Goal: Task Accomplishment & Management: Manage account settings

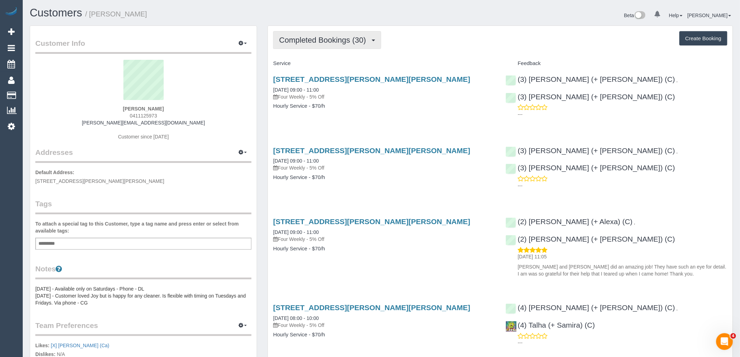
click at [295, 47] on button "Completed Bookings (30)" at bounding box center [327, 40] width 108 height 18
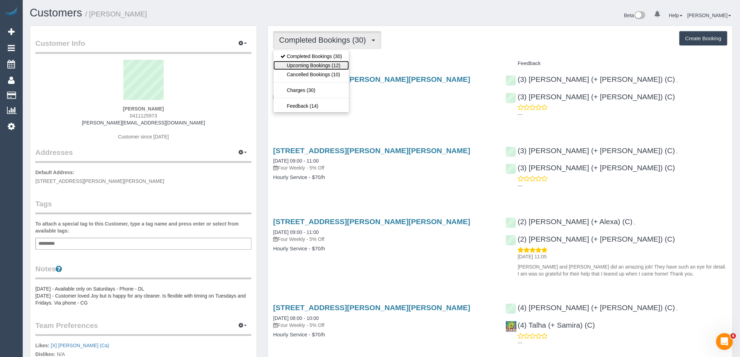
click at [302, 65] on link "Upcoming Bookings (12)" at bounding box center [312, 65] width 76 height 9
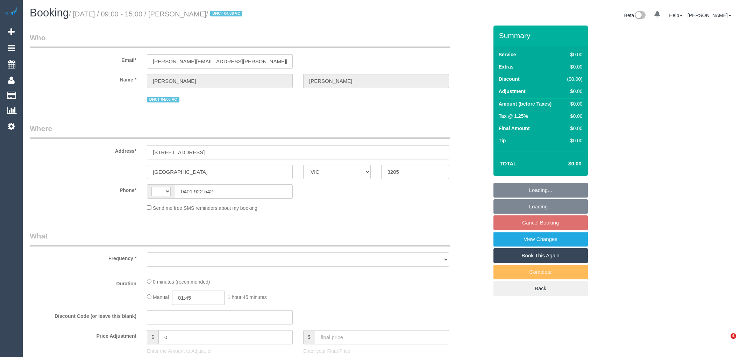
select select "VIC"
select select "string:AU"
select select "string:stripe-pm_1RnhPa2GScqysDRVrwGBGKfe"
select select "number:28"
select select "number:14"
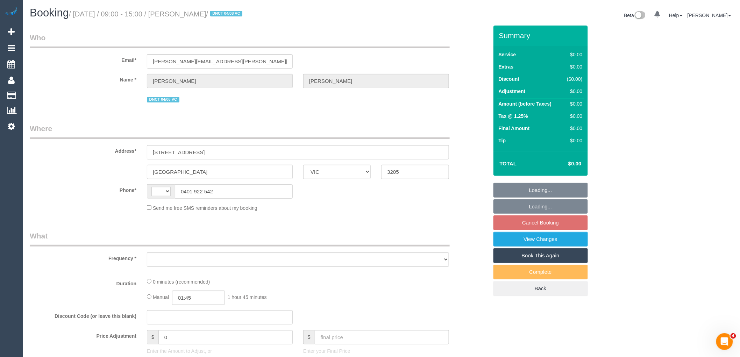
select select "number:19"
select select "number:25"
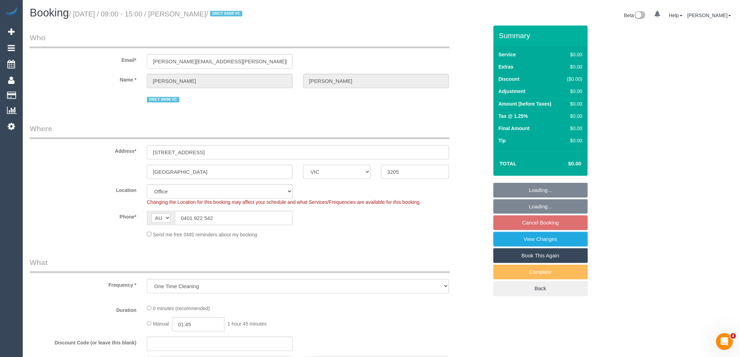
select select "object:708"
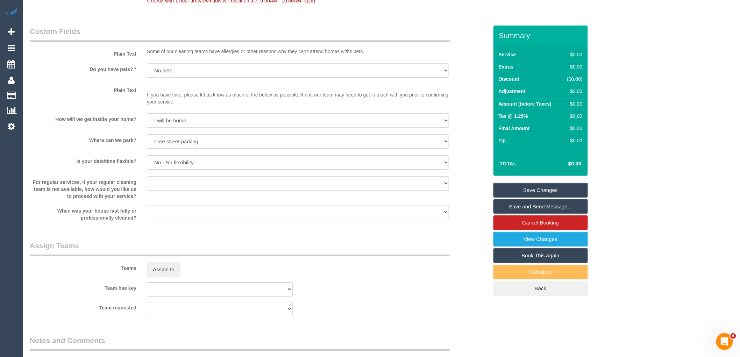
scroll to position [428, 0]
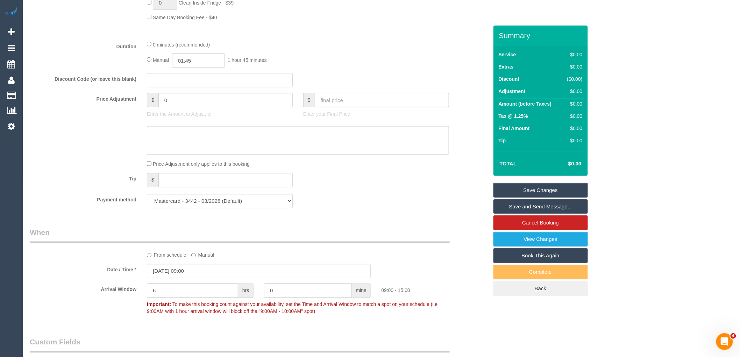
click at [348, 100] on input "text" at bounding box center [382, 100] width 134 height 14
type input "205"
click at [350, 205] on div "Payment method Mastercard - 3442 - 03/2028 (Default) Add Credit Card ──────────…" at bounding box center [258, 201] width 469 height 14
type input "202.47"
click at [244, 145] on textarea at bounding box center [298, 140] width 302 height 29
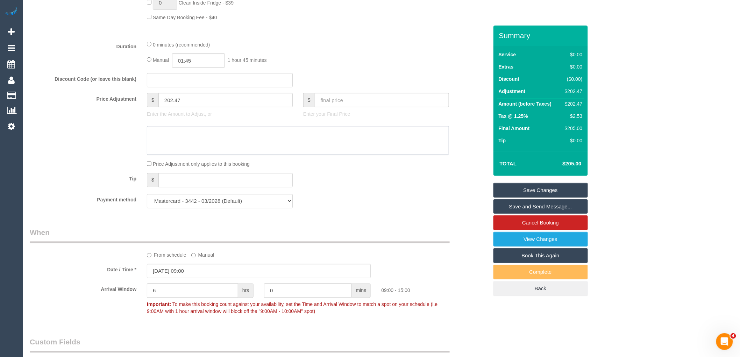
paste textarea "Kitchen cabinets internal: $45 All Other Drawers/Cabinets: $45 Dryer lint drawe…"
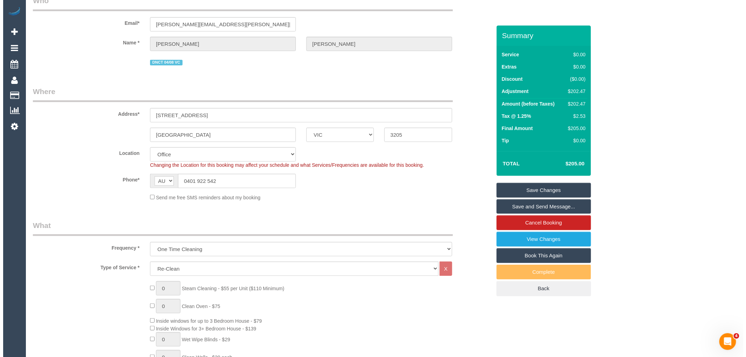
scroll to position [0, 0]
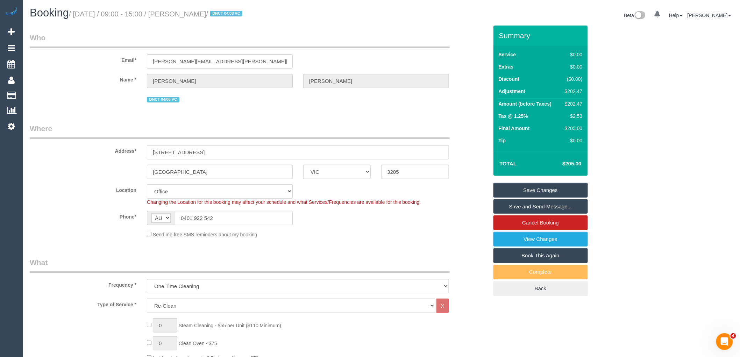
type textarea "Kitchen cabinets internal: $45 All Other Drawers/Cabinets: $45 Dryer lint drawe…"
drag, startPoint x: 235, startPoint y: 13, endPoint x: 179, endPoint y: 12, distance: 56.0
click at [179, 12] on small "/ August 25, 2025 / 09:00 - 15:00 / Tanushree Kanyal / DNCT 04/08 VC" at bounding box center [157, 14] width 176 height 8
copy small "Tanushree Kanya"
click at [541, 190] on link "Save Changes" at bounding box center [541, 190] width 94 height 15
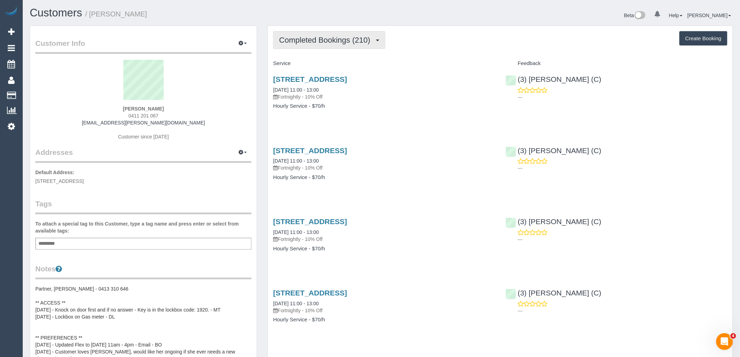
click at [357, 34] on button "Completed Bookings (210)" at bounding box center [329, 40] width 112 height 18
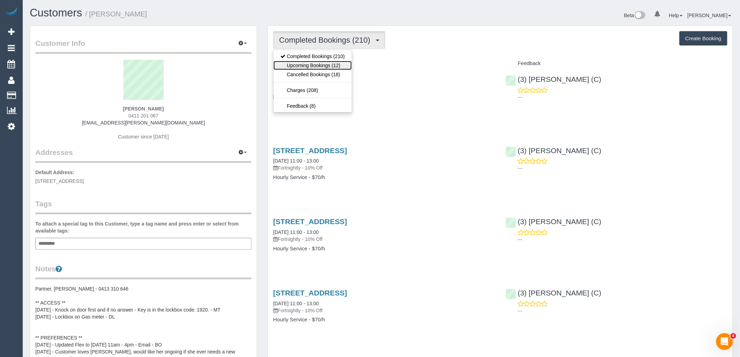
click at [330, 65] on link "Upcoming Bookings (12)" at bounding box center [313, 65] width 78 height 9
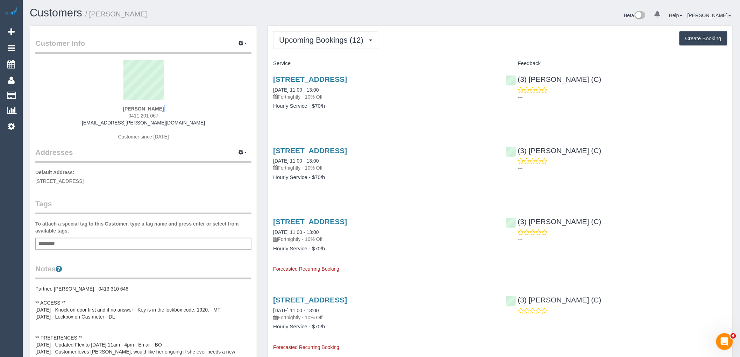
drag, startPoint x: 169, startPoint y: 112, endPoint x: 108, endPoint y: 113, distance: 60.9
click at [108, 113] on div "Victoria Hart 0411 201 067 victoria.s.hart@gmail.com Customer since 2016" at bounding box center [143, 103] width 216 height 87
click at [179, 116] on div "Victoria Hart 0411 201 067 victoria.s.hart@gmail.com Customer since 2016" at bounding box center [143, 103] width 216 height 87
drag, startPoint x: 128, startPoint y: 116, endPoint x: 107, endPoint y: 117, distance: 20.7
click at [107, 117] on div "Victoria Hart 0411 201 067 victoria.s.hart@gmail.com Customer since 2016" at bounding box center [143, 103] width 216 height 87
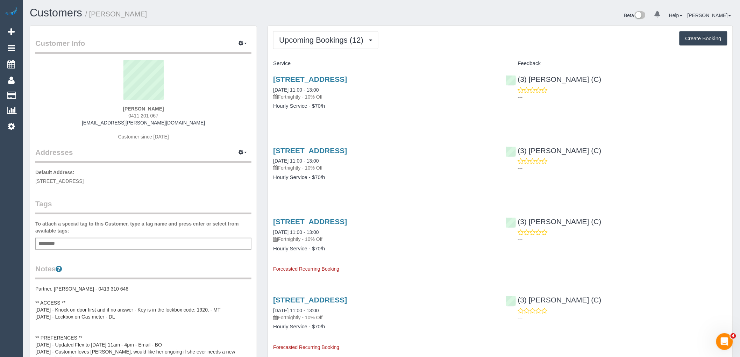
copy span "0411 201 067"
click at [204, 132] on div "Victoria Hart 0411 201 067 victoria.s.hart@gmail.com Customer since 2016" at bounding box center [143, 103] width 216 height 87
drag, startPoint x: 191, startPoint y: 121, endPoint x: 44, endPoint y: 120, distance: 146.6
click at [44, 120] on div "Victoria Hart 0411 201 067 victoria.s.hart@gmail.com Customer since 2016" at bounding box center [143, 103] width 216 height 87
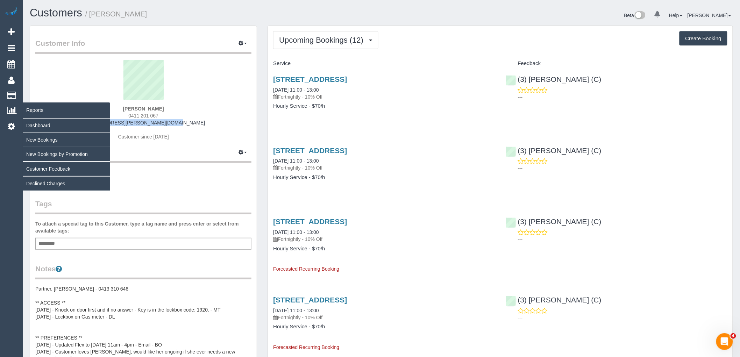
copy link "victoria.s.hart@gmail.com"
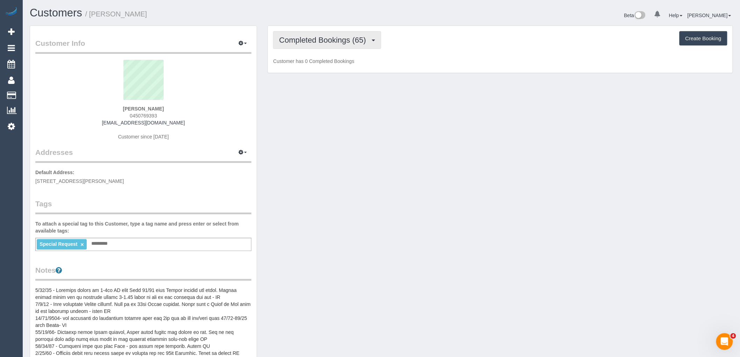
click at [319, 36] on button "Completed Bookings (65)" at bounding box center [327, 40] width 108 height 18
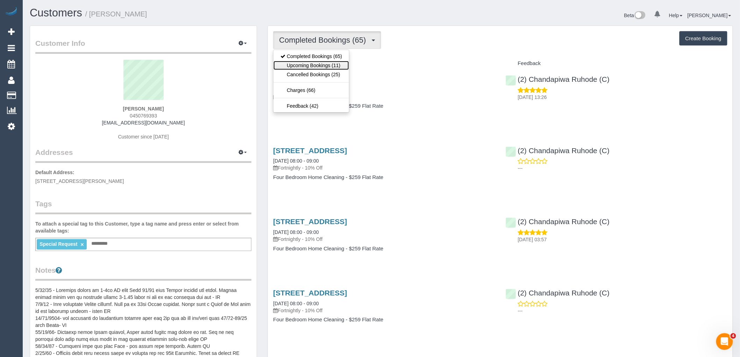
click at [328, 64] on link "Upcoming Bookings (11)" at bounding box center [312, 65] width 76 height 9
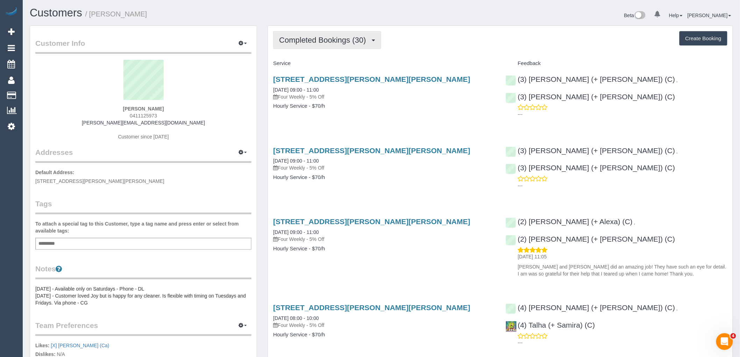
click at [343, 33] on button "Completed Bookings (30)" at bounding box center [327, 40] width 108 height 18
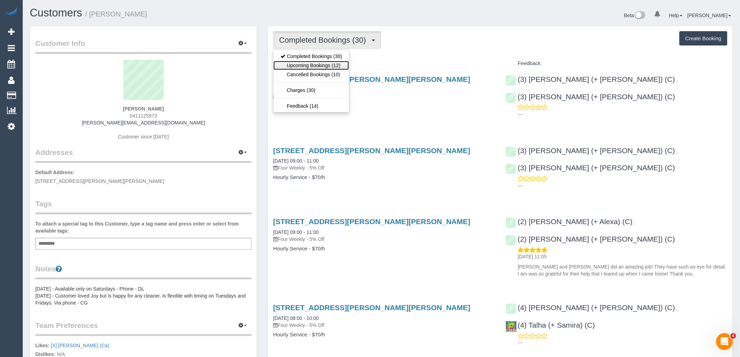
click at [335, 68] on link "Upcoming Bookings (12)" at bounding box center [312, 65] width 76 height 9
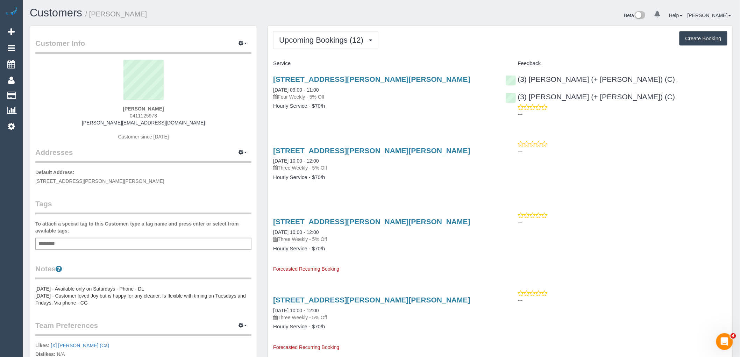
click at [102, 242] on div "Add a tag" at bounding box center [143, 244] width 216 height 12
type input "**********"
click at [110, 197] on div "Customer Info Edit Contact Info Send Message Email Preferences Special Sales Ta…" at bounding box center [143, 262] width 227 height 472
click at [341, 49] on button "Upcoming Bookings (12)" at bounding box center [325, 40] width 105 height 18
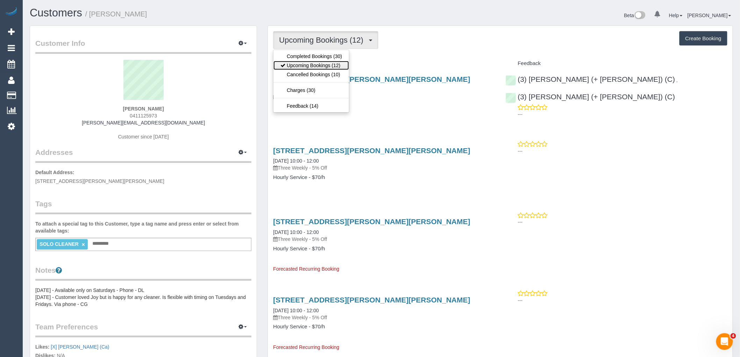
click at [344, 64] on link "Upcoming Bookings (12)" at bounding box center [312, 65] width 76 height 9
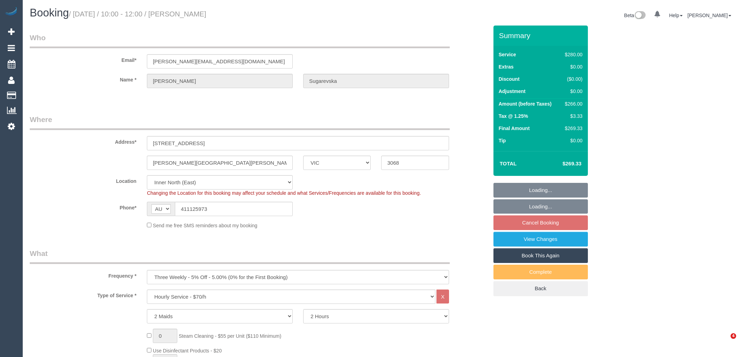
select select "VIC"
select select "2"
select select "number:27"
select select "number:16"
select select "number:19"
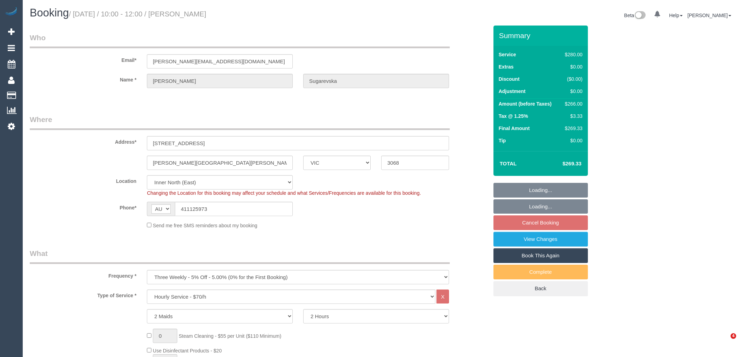
select select "number:24"
select select "number:33"
select select "number:13"
select select "object:860"
select select "spot3"
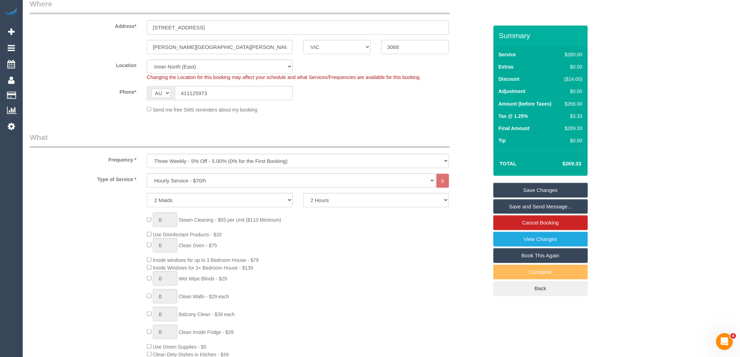
scroll to position [117, 0]
click at [207, 195] on select "1 Maid 2 Maids" at bounding box center [220, 199] width 146 height 14
select select "1"
click at [147, 193] on select "1 Maid 2 Maids" at bounding box center [220, 199] width 146 height 14
click at [206, 160] on select "One Time Cleaning Weekly - 10% Off - 10.00% (0% for the First Booking) Fortnigh…" at bounding box center [298, 160] width 302 height 14
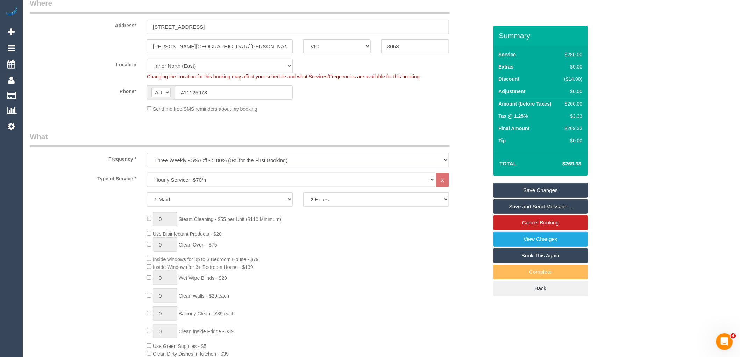
select select "object:863"
click at [147, 154] on select "One Time Cleaning Weekly - 10% Off - 10.00% (0% for the First Booking) Fortnigh…" at bounding box center [298, 160] width 302 height 14
click at [221, 137] on legend "What" at bounding box center [240, 140] width 420 height 16
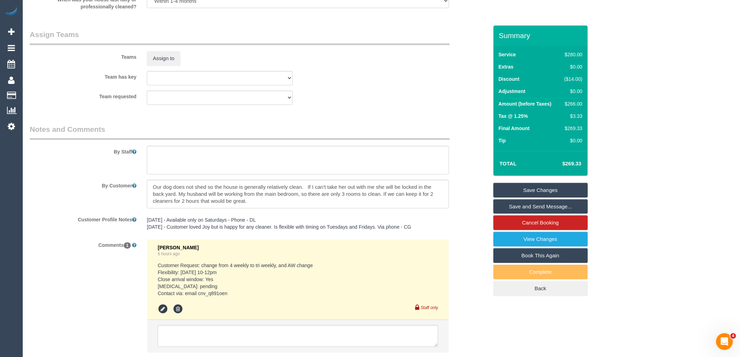
scroll to position [1049, 0]
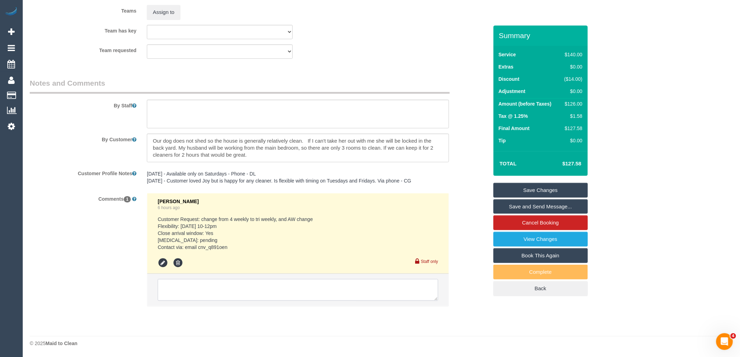
click at [219, 285] on textarea at bounding box center [298, 290] width 281 height 22
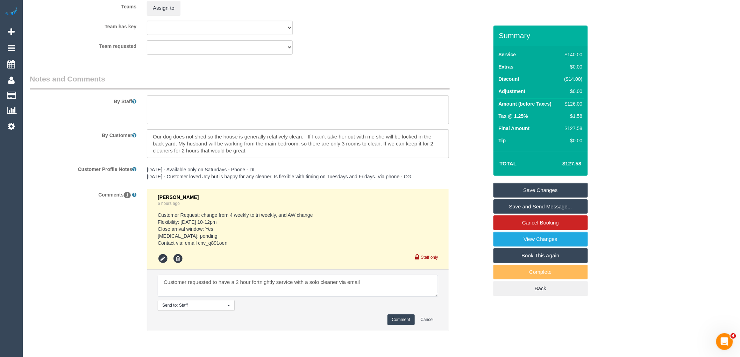
type textarea "Customer requested to have a 2 hour fortnightly service with a solo cleaner via…"
click at [409, 324] on button "Comment" at bounding box center [401, 320] width 27 height 11
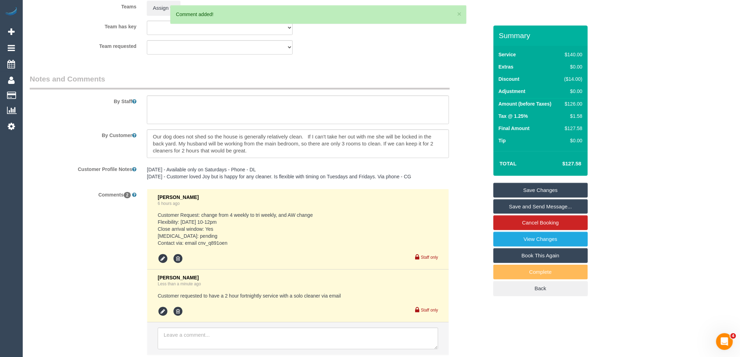
scroll to position [971, 0]
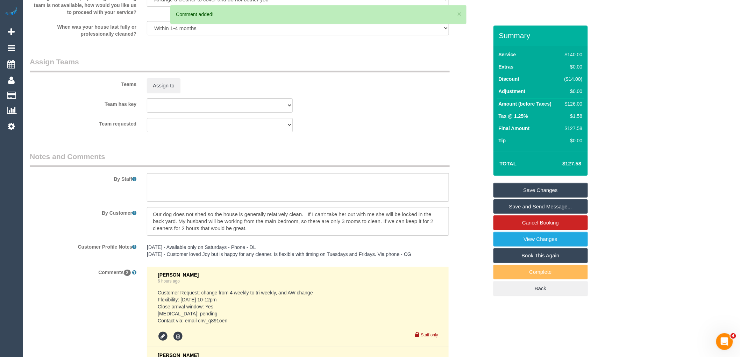
click at [553, 191] on link "Save Changes" at bounding box center [541, 190] width 94 height 15
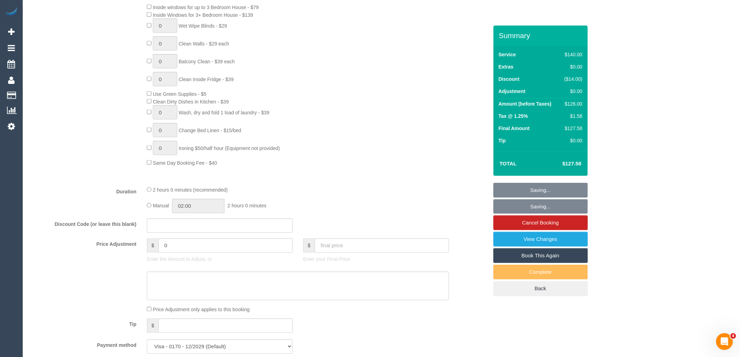
scroll to position [310, 0]
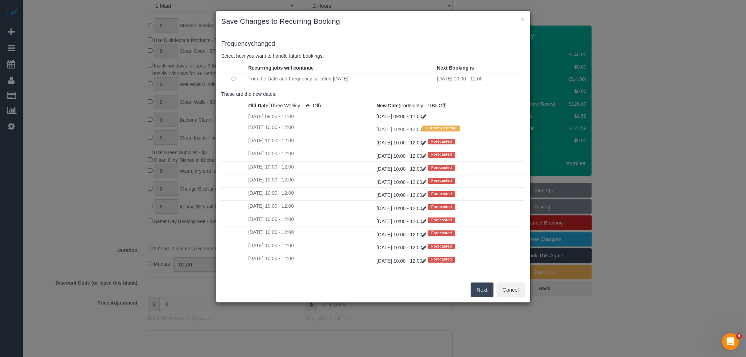
click at [483, 296] on button "Next" at bounding box center [482, 290] width 23 height 15
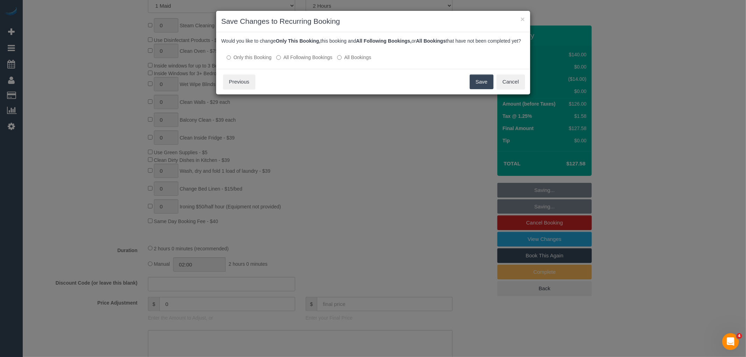
click at [300, 61] on label "All Following Bookings" at bounding box center [304, 57] width 56 height 7
click at [484, 88] on button "Save" at bounding box center [482, 82] width 24 height 15
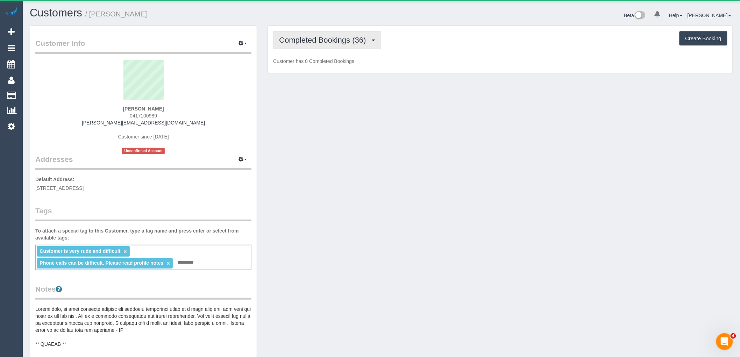
click at [307, 40] on span "Completed Bookings (36)" at bounding box center [324, 40] width 90 height 9
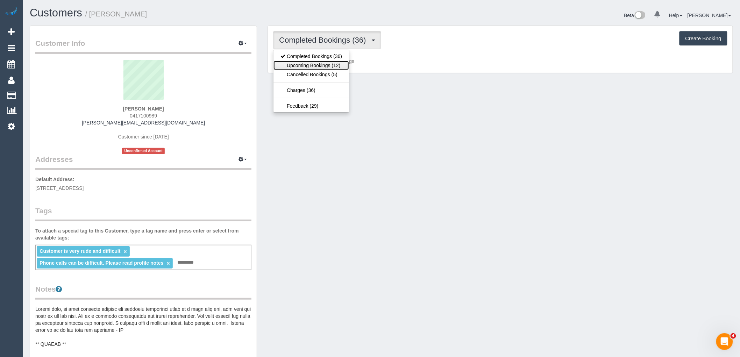
click at [307, 68] on link "Upcoming Bookings (12)" at bounding box center [312, 65] width 76 height 9
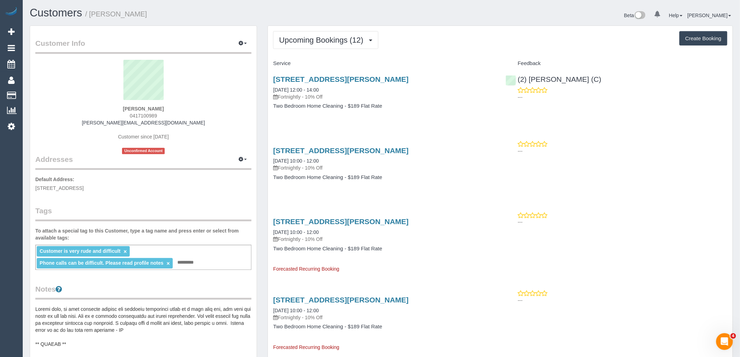
drag, startPoint x: 168, startPoint y: 117, endPoint x: 110, endPoint y: 117, distance: 58.1
click at [110, 117] on div "Patra Antonis 0417100989 patra@antonis.com.au Customer since 2021 Unconfirmed A…" at bounding box center [143, 107] width 216 height 94
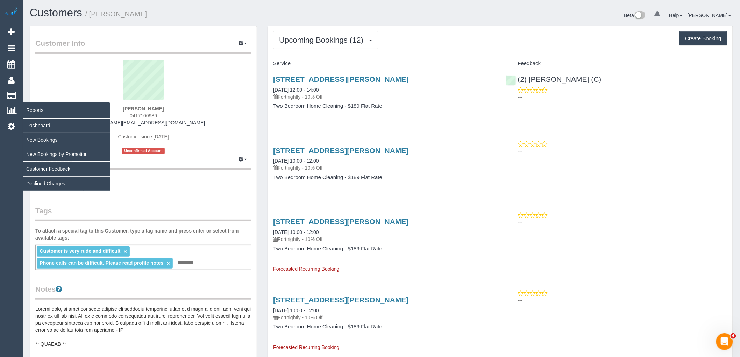
copy span "0417100989"
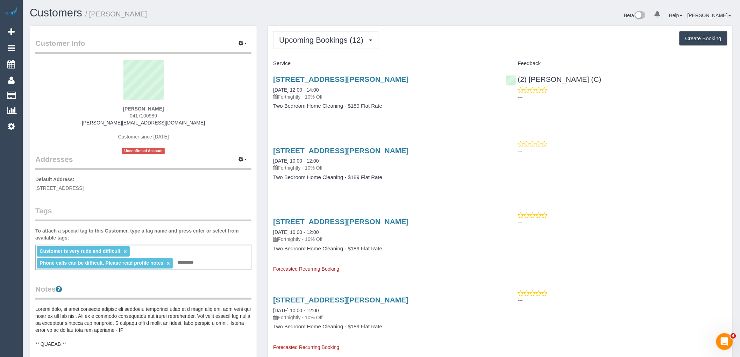
click at [431, 144] on div "2/34 Docker Street, Elwood, VIC 3184 06/09/2025 10:00 - 12:00 Fortnightly - 10%…" at bounding box center [384, 168] width 232 height 54
drag, startPoint x: 163, startPoint y: 113, endPoint x: 104, endPoint y: 113, distance: 59.1
click at [107, 113] on div "Patra Antonis 0417100989 patra@antonis.com.au Customer since 2021 Unconfirmed A…" at bounding box center [143, 107] width 216 height 94
copy span "0417100989"
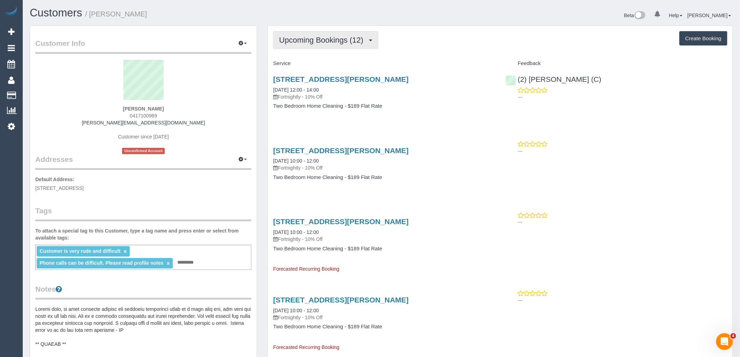
click at [327, 34] on button "Upcoming Bookings (12)" at bounding box center [325, 40] width 105 height 18
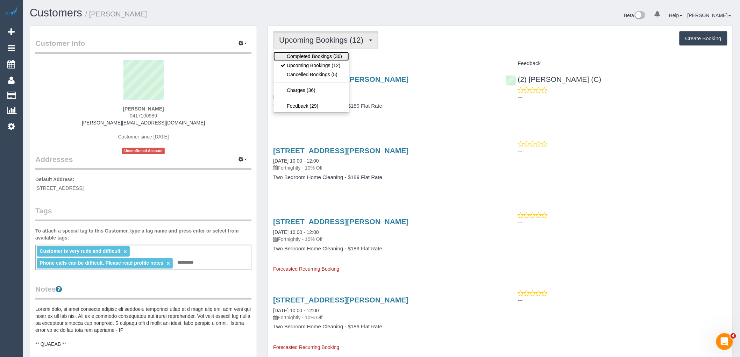
click at [334, 56] on link "Completed Bookings (36)" at bounding box center [312, 56] width 76 height 9
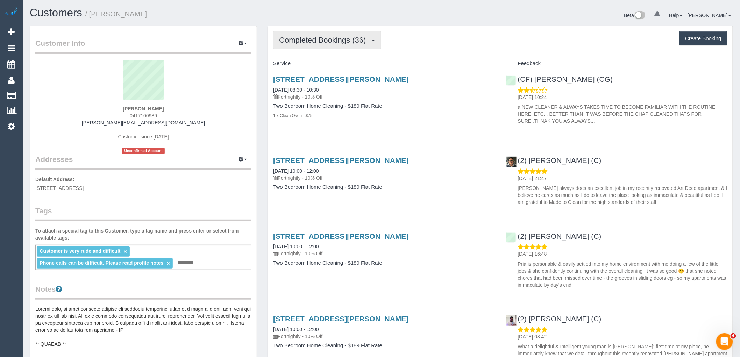
click at [312, 40] on span "Completed Bookings (36)" at bounding box center [324, 40] width 90 height 9
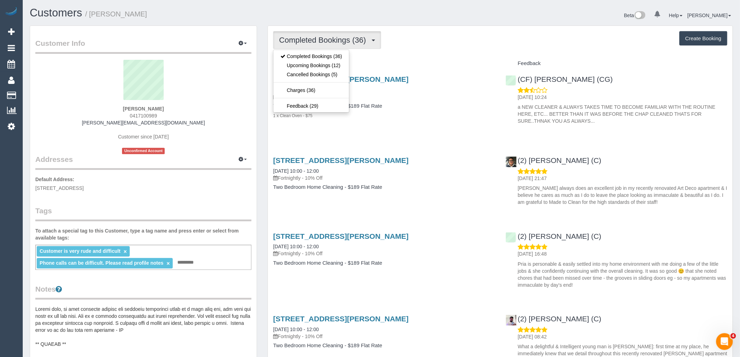
click at [410, 63] on h4 "Service" at bounding box center [384, 64] width 222 height 6
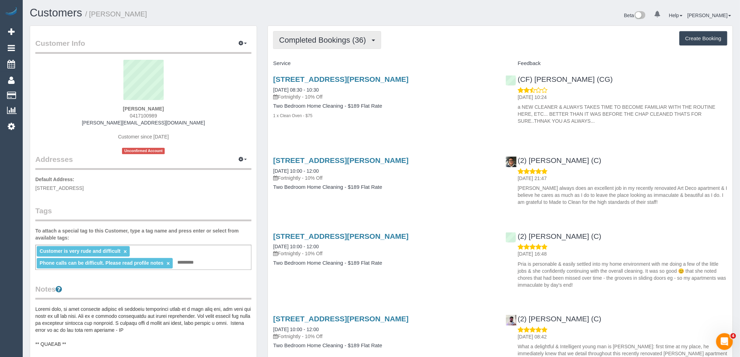
click at [317, 42] on span "Completed Bookings (36)" at bounding box center [324, 40] width 90 height 9
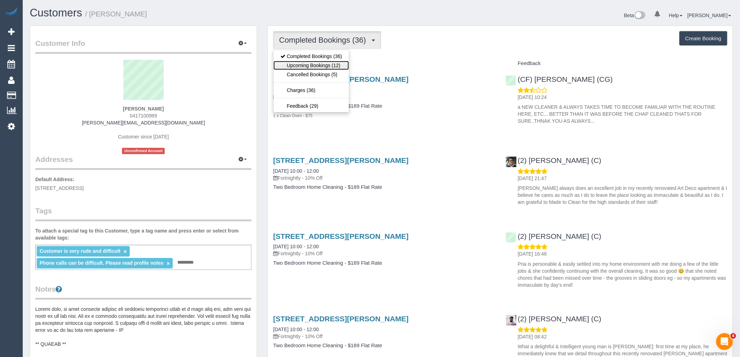
click at [324, 68] on link "Upcoming Bookings (12)" at bounding box center [312, 65] width 76 height 9
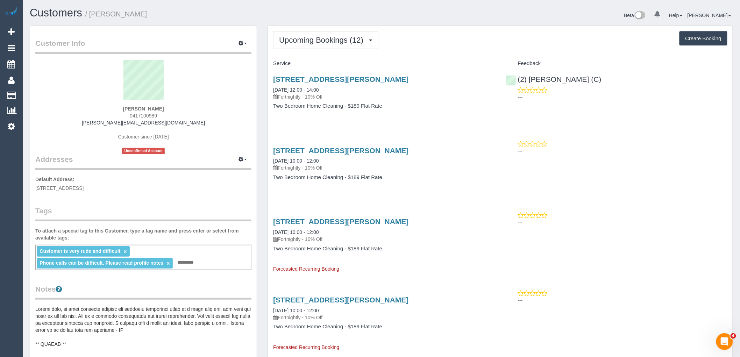
click at [417, 183] on div "2/34 Docker Street, Elwood, VIC 3184 06/09/2025 10:00 - 12:00 Fortnightly - 10%…" at bounding box center [384, 168] width 232 height 54
click at [329, 39] on span "Upcoming Bookings (12)" at bounding box center [323, 40] width 88 height 9
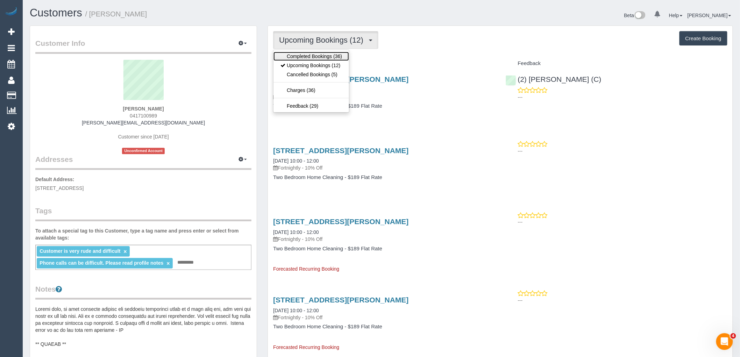
click at [330, 58] on link "Completed Bookings (36)" at bounding box center [312, 56] width 76 height 9
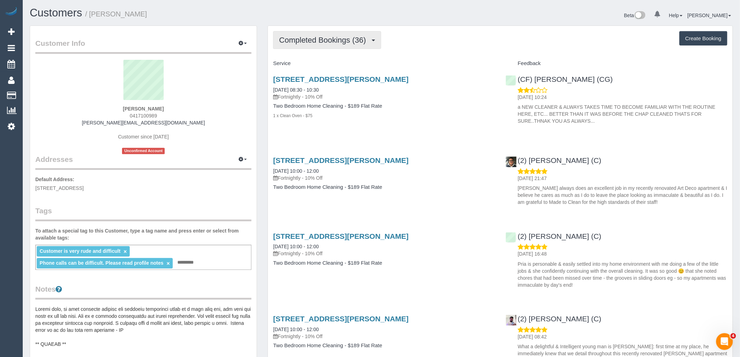
click at [321, 33] on button "Completed Bookings (36)" at bounding box center [327, 40] width 108 height 18
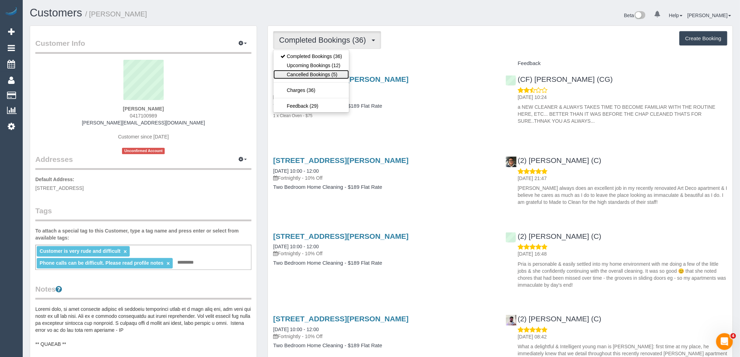
click at [331, 76] on link "Cancelled Bookings (5)" at bounding box center [312, 74] width 76 height 9
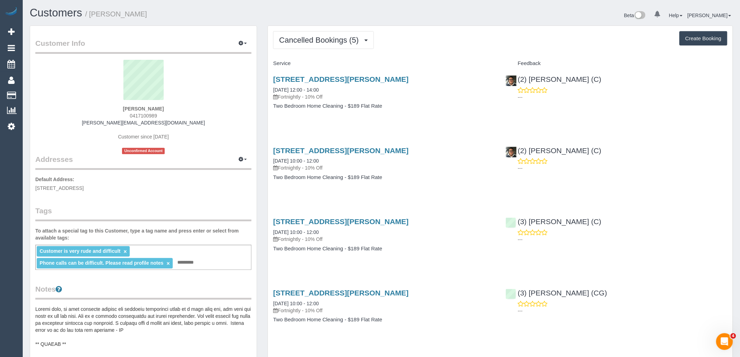
click at [417, 132] on div "Service Feedback 2/34 Docker Street, Elwood, VIC 3184 19/08/2025 12:00 - 14:00 …" at bounding box center [500, 233] width 454 height 350
click at [344, 37] on span "Cancelled Bookings (5)" at bounding box center [320, 40] width 83 height 9
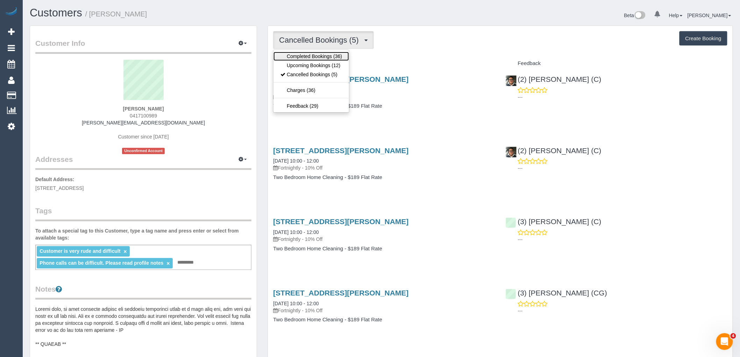
click at [323, 55] on link "Completed Bookings (36)" at bounding box center [312, 56] width 76 height 9
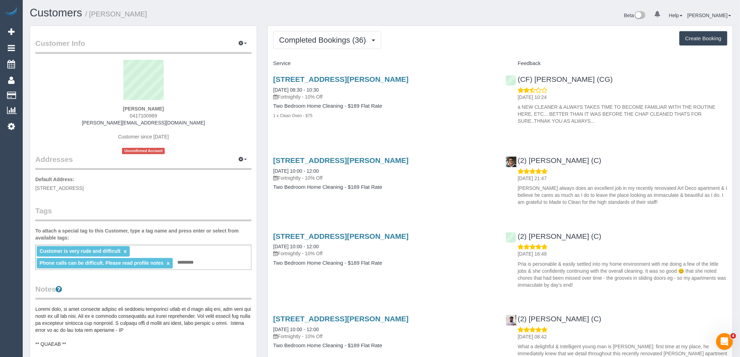
drag, startPoint x: 274, startPoint y: 114, endPoint x: 330, endPoint y: 116, distance: 56.7
click at [330, 116] on div "1 x Clean Oven - $75" at bounding box center [384, 115] width 222 height 7
click at [326, 41] on span "Completed Bookings (36)" at bounding box center [324, 40] width 90 height 9
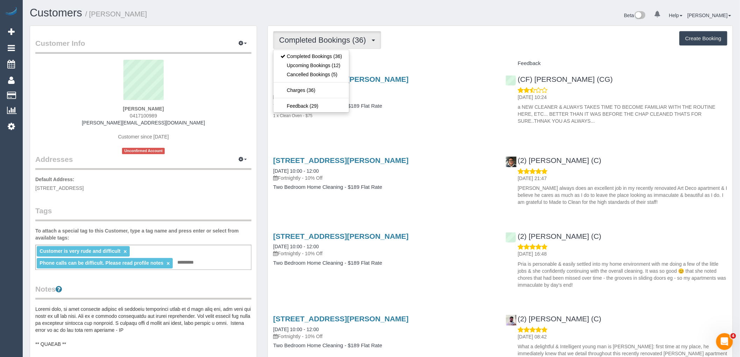
click at [432, 61] on h4 "Service" at bounding box center [384, 64] width 222 height 6
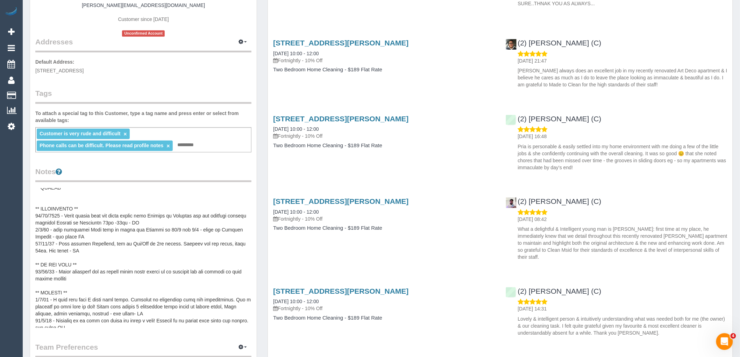
scroll to position [39, 0]
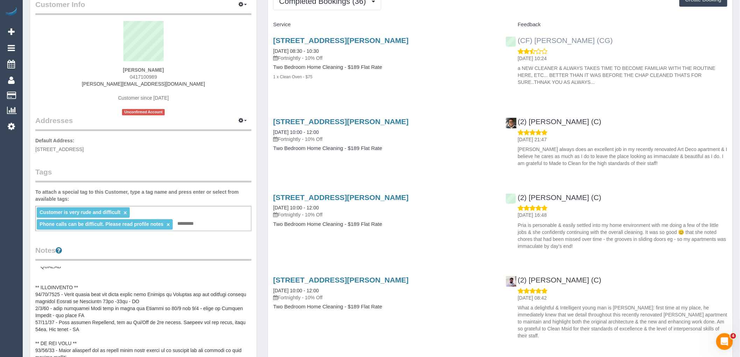
click at [516, 40] on div "(CF) Kasun De Silva (CG) 05/08/2025 10:24 a NEW CLEANER & ALWAYS TAKES TIME TO …" at bounding box center [617, 59] width 232 height 58
copy link "(CF) [PERSON_NAME] (CG)"
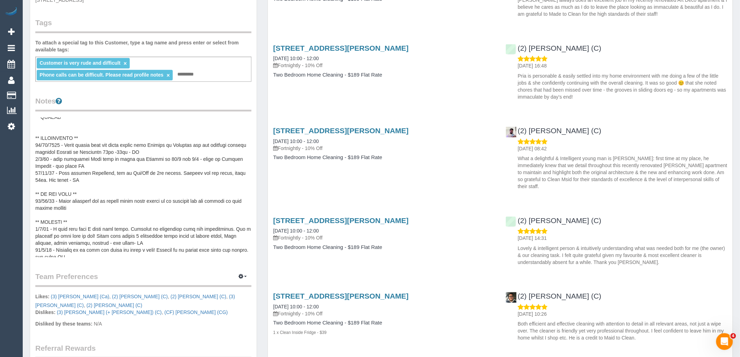
scroll to position [194, 0]
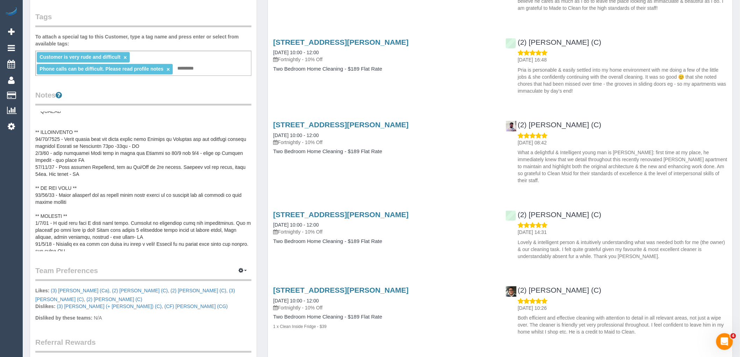
click at [179, 186] on pre at bounding box center [143, 182] width 216 height 140
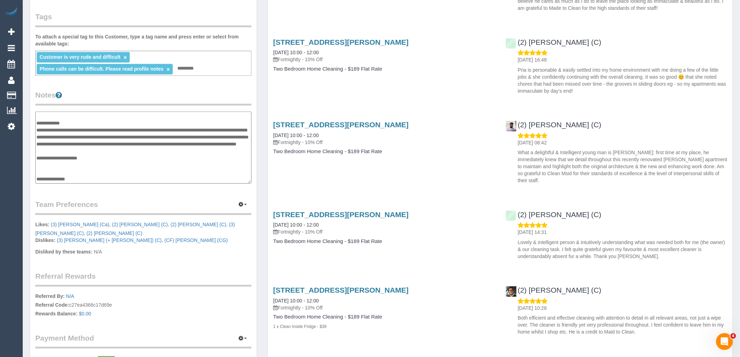
scroll to position [76, 0]
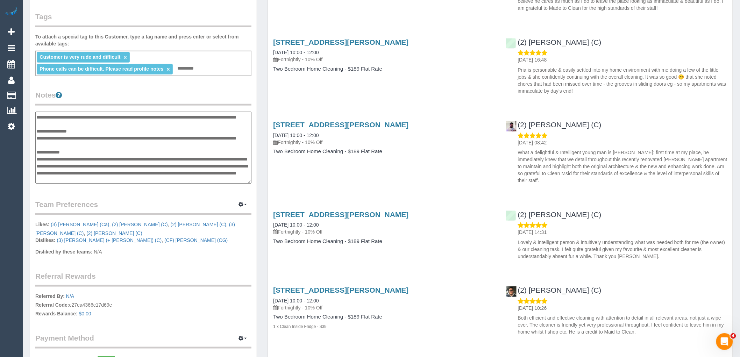
click at [96, 156] on textarea at bounding box center [143, 148] width 216 height 72
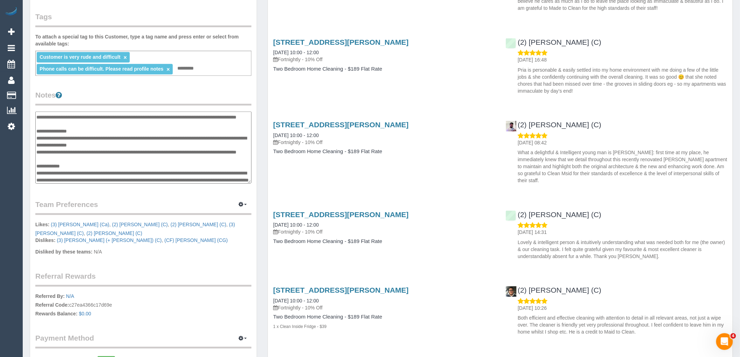
type textarea "**********"
drag, startPoint x: 328, startPoint y: 174, endPoint x: 317, endPoint y: 176, distance: 11.7
click at [328, 174] on div "2/34 Docker Street, Elwood, VIC 3184 14/06/2025 10:00 - 12:00 Fortnightly - 10%…" at bounding box center [500, 151] width 465 height 72
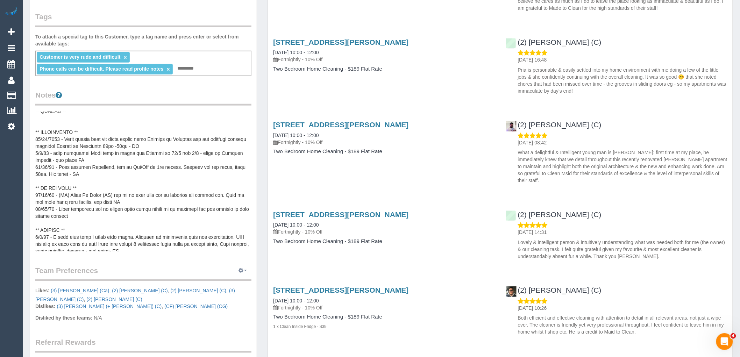
click at [239, 270] on icon "button" at bounding box center [241, 270] width 5 height 4
click at [228, 285] on link "Manage Preferences" at bounding box center [221, 283] width 59 height 9
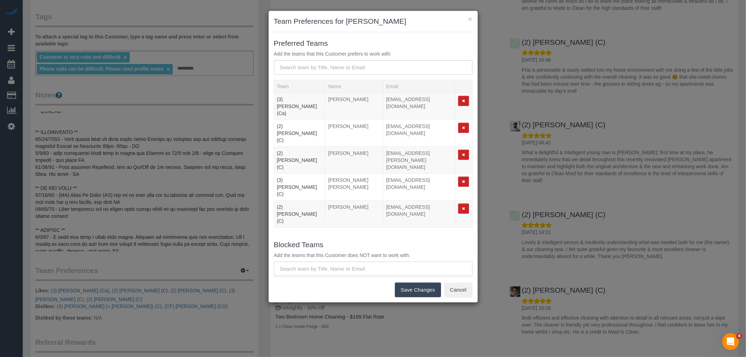
click at [330, 262] on input "text" at bounding box center [373, 269] width 199 height 14
type input "k"
click at [457, 293] on button "Cancel" at bounding box center [458, 290] width 28 height 15
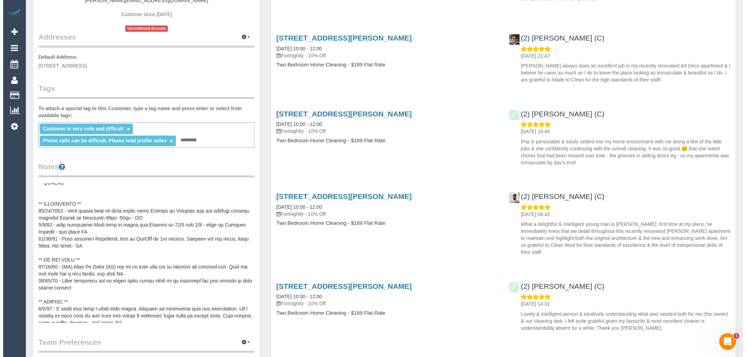
scroll to position [194, 0]
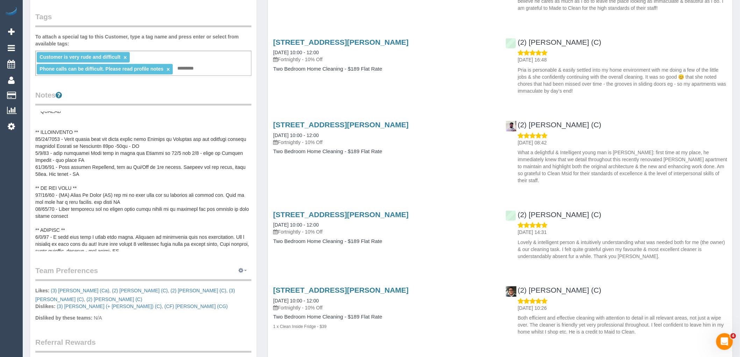
click at [243, 271] on icon "button" at bounding box center [241, 270] width 5 height 4
click at [237, 281] on link "Manage Preferences" at bounding box center [221, 283] width 59 height 9
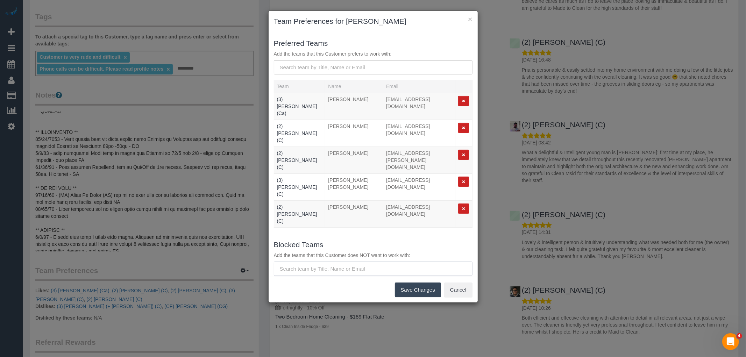
click at [344, 262] on input "text" at bounding box center [373, 269] width 199 height 14
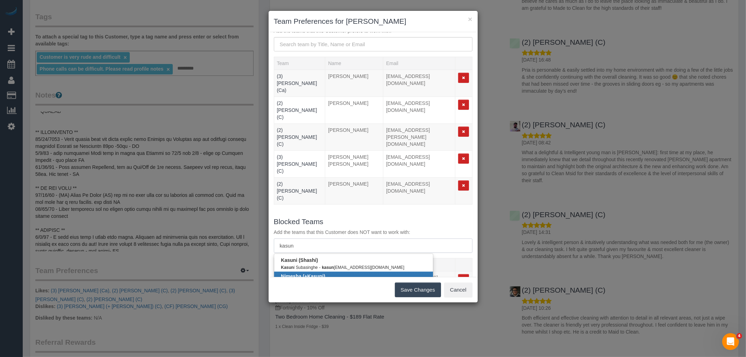
scroll to position [49, 0]
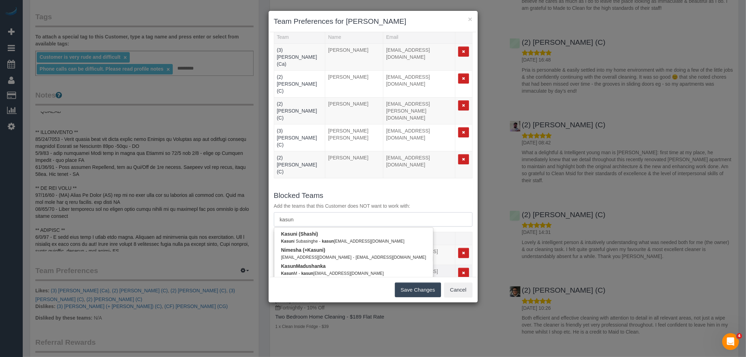
type input "kasun"
click at [356, 278] on link "(CF) Kasun De Silva (CG) Kasun De Silva - kasun sdesilva85@gmail.com" at bounding box center [353, 286] width 159 height 16
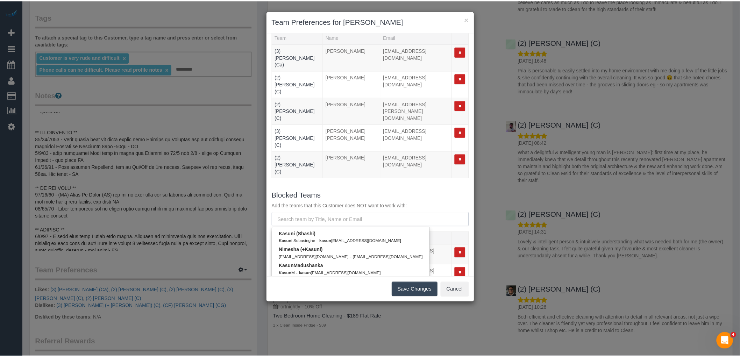
scroll to position [56, 0]
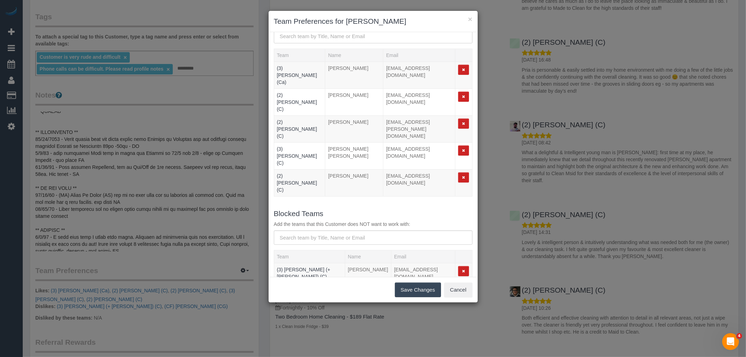
click at [415, 285] on button "Save Changes" at bounding box center [418, 290] width 46 height 15
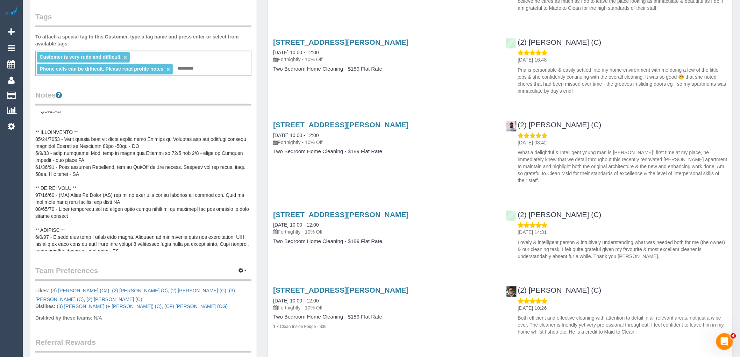
scroll to position [0, 0]
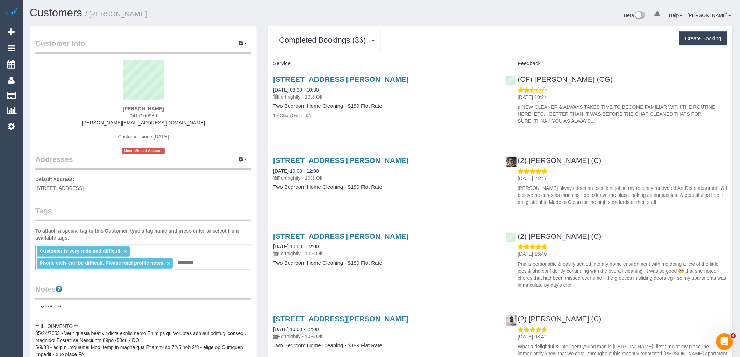
click at [415, 195] on div "2/34 Docker Street, Elwood, VIC 3184 12/07/2025 10:00 - 12:00 Fortnightly - 10%…" at bounding box center [384, 177] width 232 height 54
click at [224, 195] on div "Customer Info Edit Contact Info Send Message Email Preferences Special Sales Ta…" at bounding box center [143, 335] width 227 height 618
click at [312, 46] on button "Completed Bookings (36)" at bounding box center [327, 40] width 108 height 18
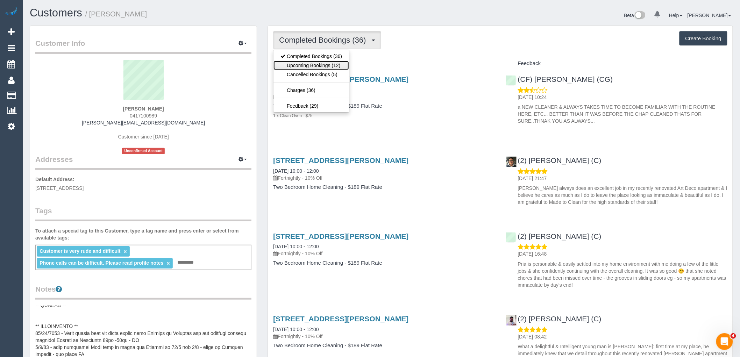
click at [316, 65] on link "Upcoming Bookings (12)" at bounding box center [312, 65] width 76 height 9
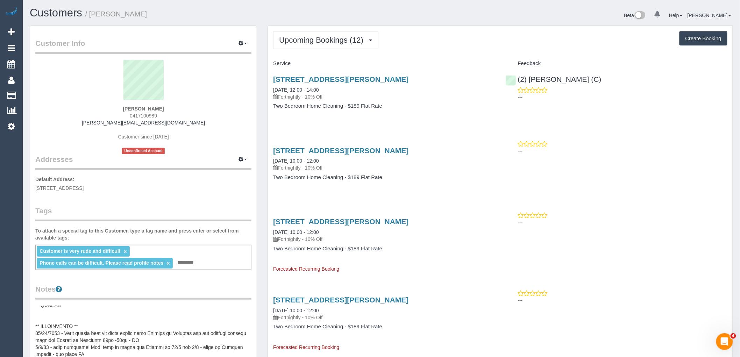
click at [219, 193] on div "Customer Info Edit Contact Info Send Message Email Preferences Special Sales Ta…" at bounding box center [143, 335] width 227 height 618
click at [404, 191] on div "2/34 Docker Street, Elwood, VIC 3184 06/09/2025 10:00 - 12:00 Fortnightly - 10%…" at bounding box center [384, 168] width 232 height 54
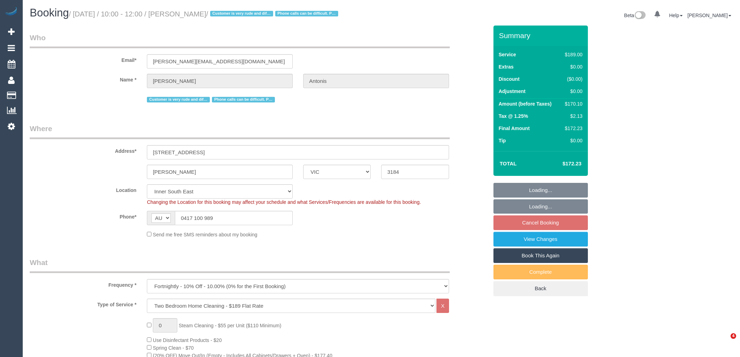
select select "VIC"
select select "number:27"
select select "number:14"
select select "number:19"
select select "number:36"
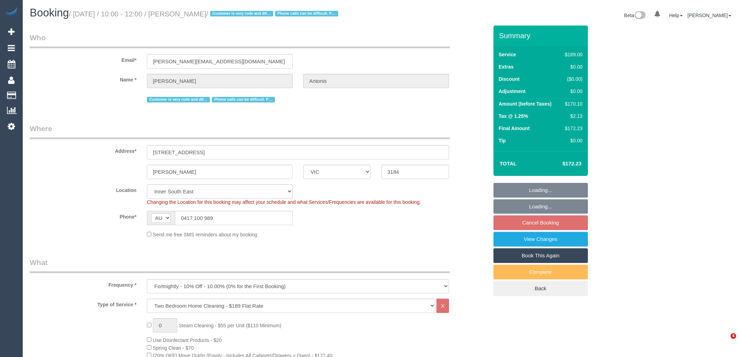
select select "number:35"
select select "number:12"
select select "object:1355"
select select "spot3"
select select "VIC"
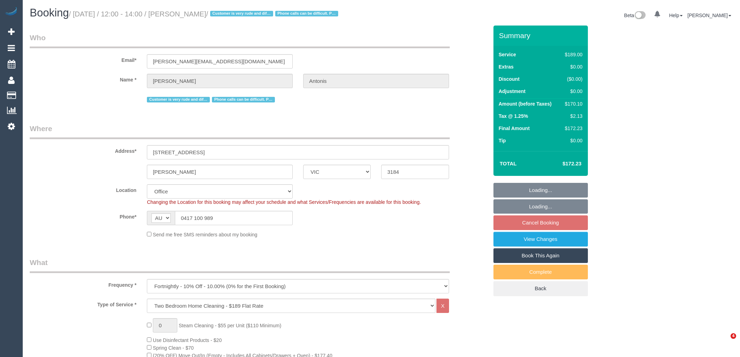
select select "number:27"
select select "number:14"
select select "number:19"
select select "number:36"
select select "number:35"
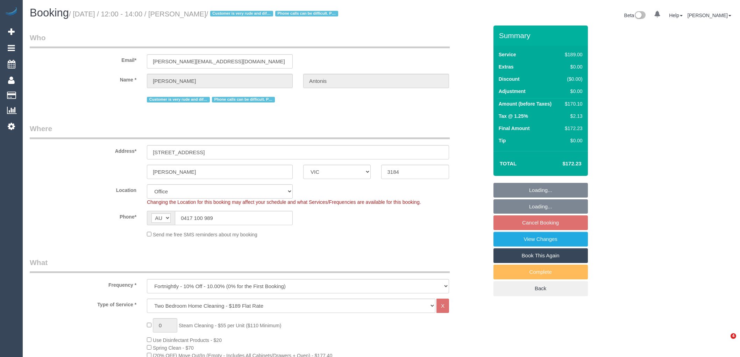
select select "number:12"
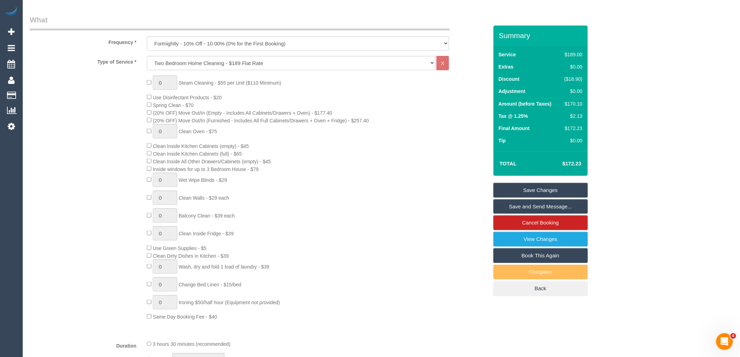
scroll to position [9, 0]
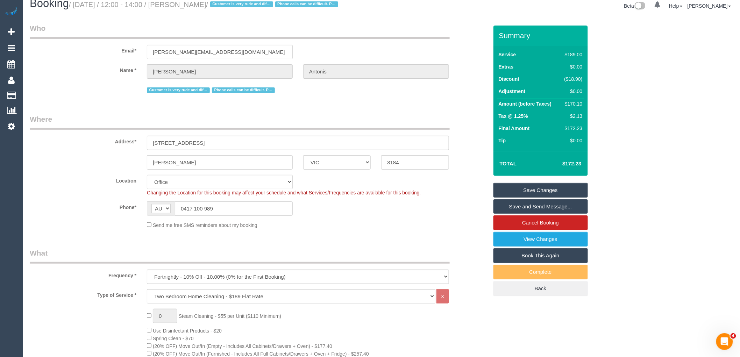
click at [361, 230] on fieldset "Where Address* 2/34 Docker Street Elwood ACT NSW NT QLD SA TAS VIC WA 3184 Loca…" at bounding box center [259, 174] width 459 height 120
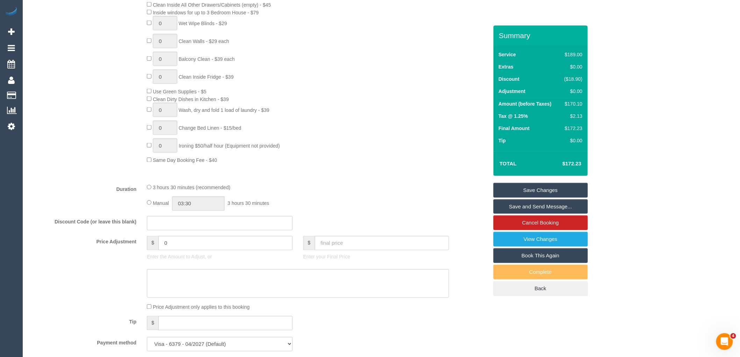
scroll to position [466, 0]
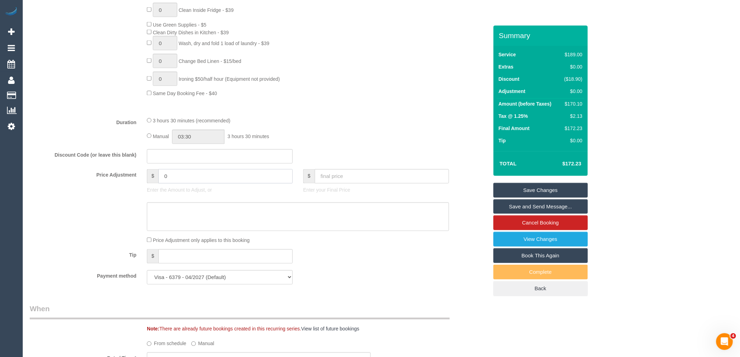
click at [190, 184] on input "0" at bounding box center [225, 176] width 134 height 14
type input "-75"
click at [182, 240] on sui-booking-price-adjustment "Price Adjustment $ -75 Enter the Amount to Adjust, or $ Enter your Final Price …" at bounding box center [259, 206] width 459 height 75
click at [188, 230] on textarea at bounding box center [298, 217] width 302 height 29
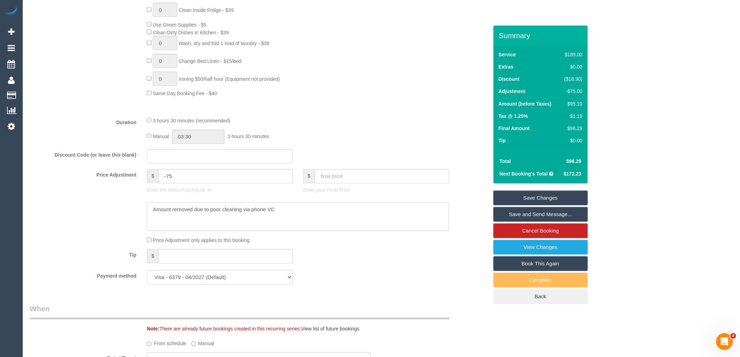
type textarea "Amount removed due to poor cleaning via phone VC"
click at [556, 194] on link "Save Changes" at bounding box center [541, 198] width 94 height 15
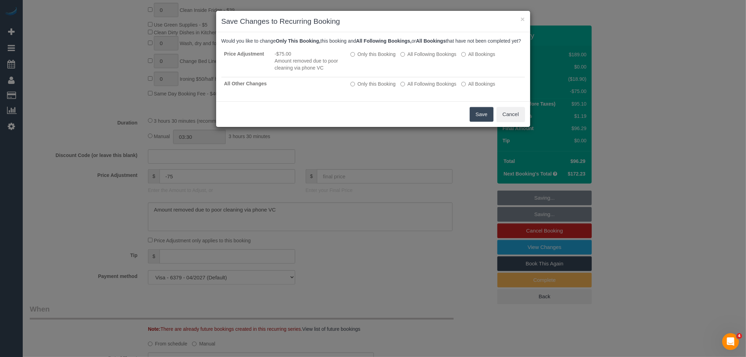
click at [481, 119] on button "Save" at bounding box center [482, 114] width 24 height 15
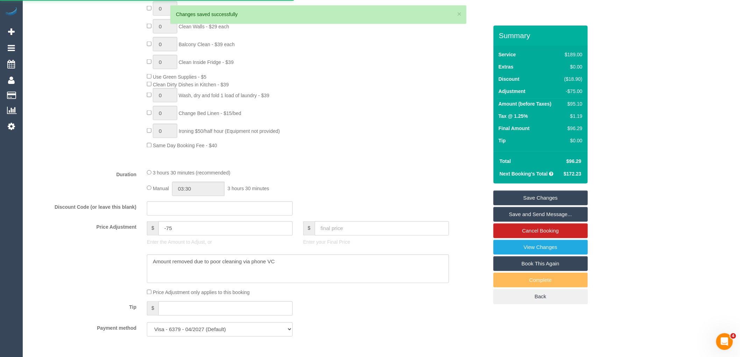
scroll to position [233, 0]
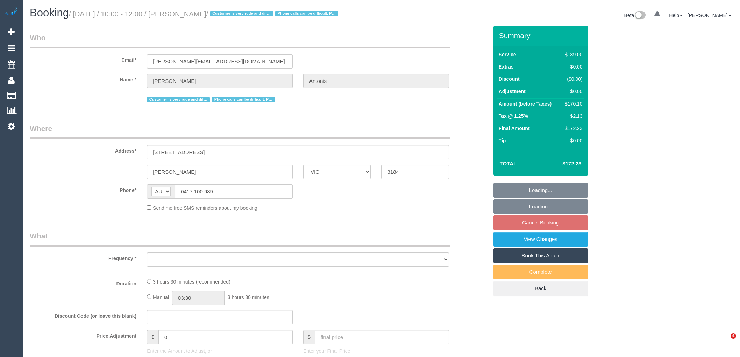
select select "VIC"
select select "object:686"
select select "string:stripe-pm_1P1f622GScqysDRVmXmLgAty"
select select "spot3"
select select "number:27"
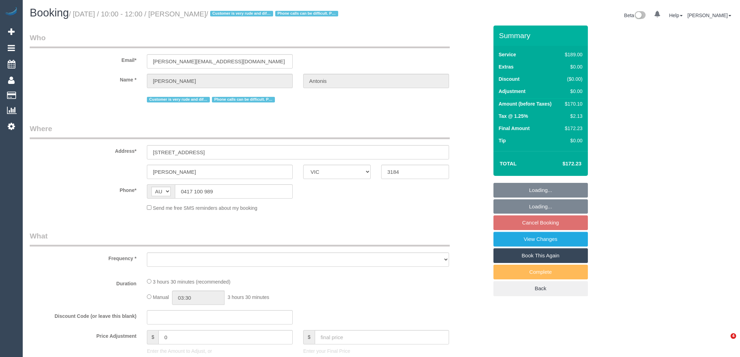
select select "number:14"
select select "number:19"
select select "number:36"
select select "number:35"
select select "number:12"
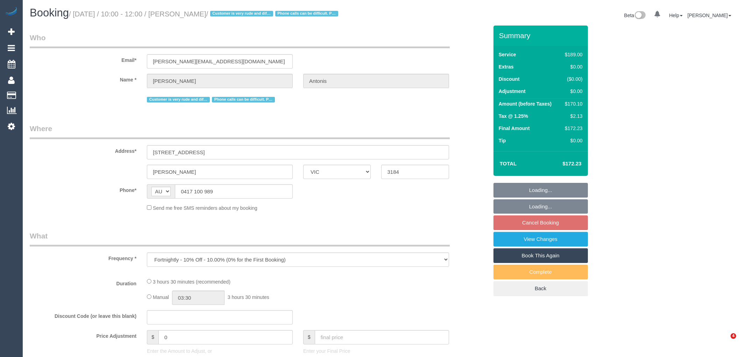
select select "object:1360"
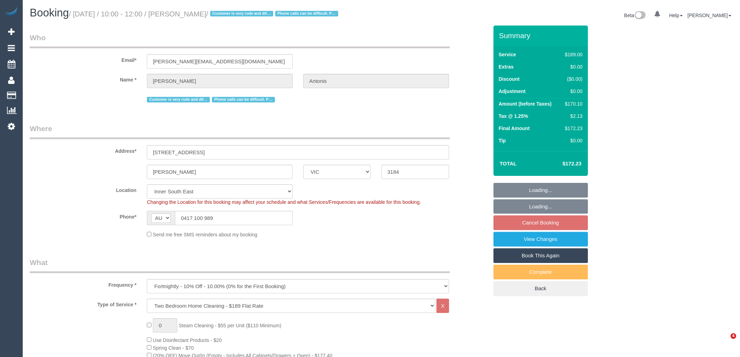
select select "spot23"
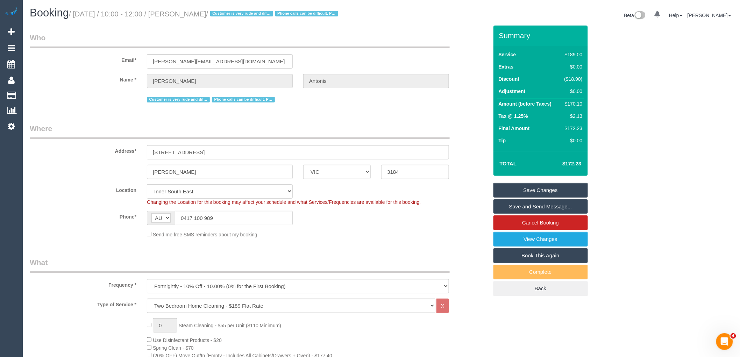
click at [417, 213] on div "Phone* AF AL DZ AD AO AI AQ AG AR AM AW AU AT AZ BS BH BD BB BY BE BZ BJ BM BT …" at bounding box center [258, 218] width 469 height 14
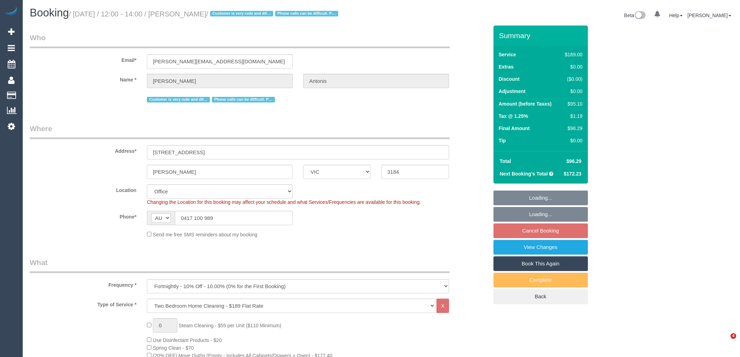
select select "VIC"
select select "number:27"
select select "number:14"
select select "number:19"
select select "number:36"
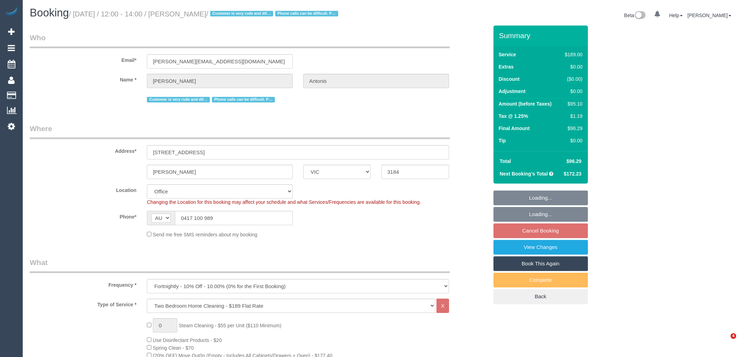
select select "number:35"
select select "number:12"
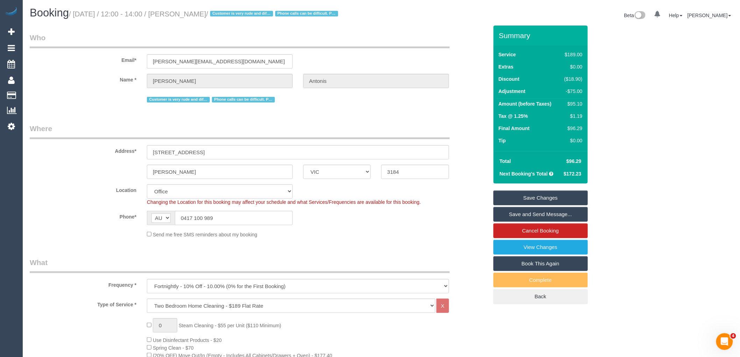
click at [379, 230] on sui-booking-location "Location [GEOGRAPHIC_DATA] (North) East (South) [GEOGRAPHIC_DATA] (East) [GEOGR…" at bounding box center [259, 211] width 459 height 54
